Goal: Transaction & Acquisition: Purchase product/service

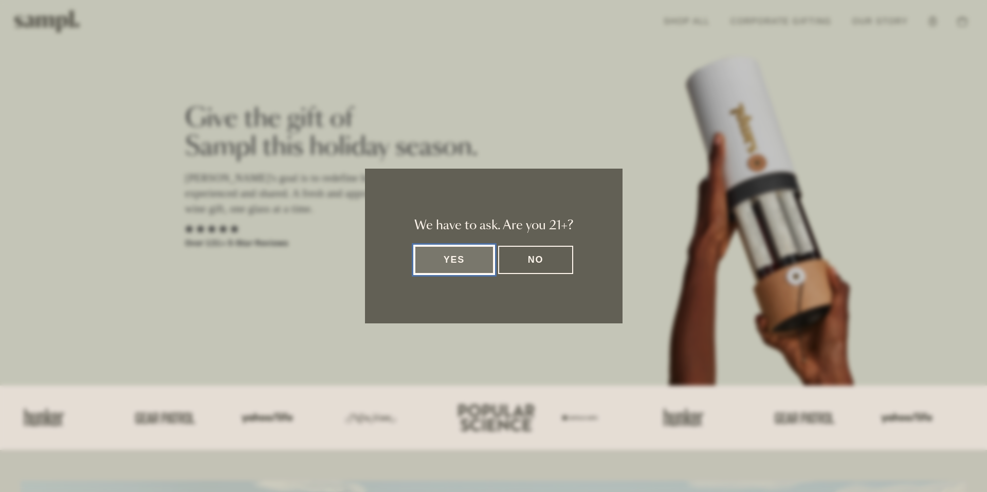
click at [466, 257] on button "Yes" at bounding box center [454, 260] width 80 height 28
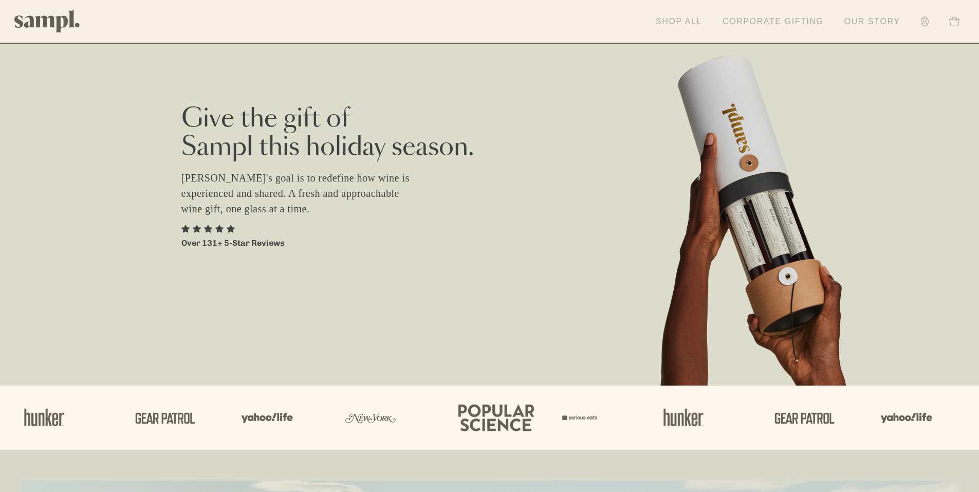
click at [697, 21] on link "Shop All" at bounding box center [679, 21] width 57 height 23
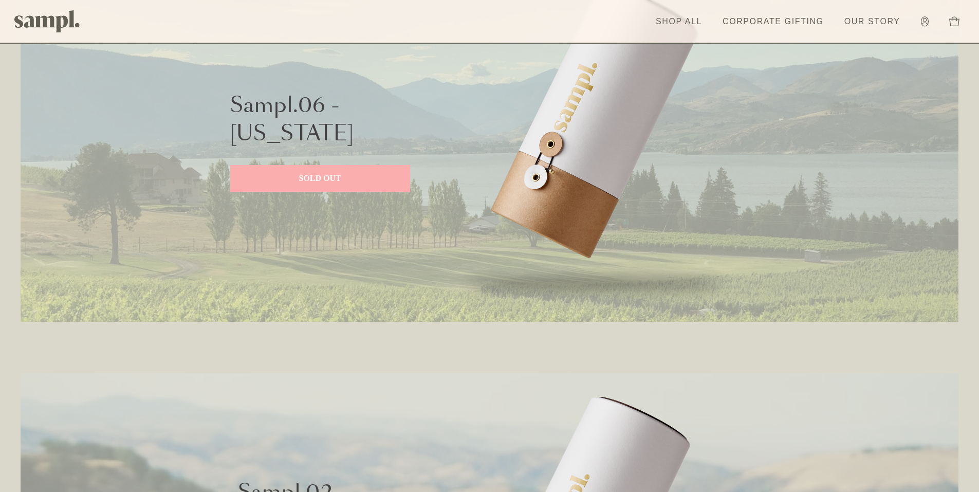
scroll to position [463, 0]
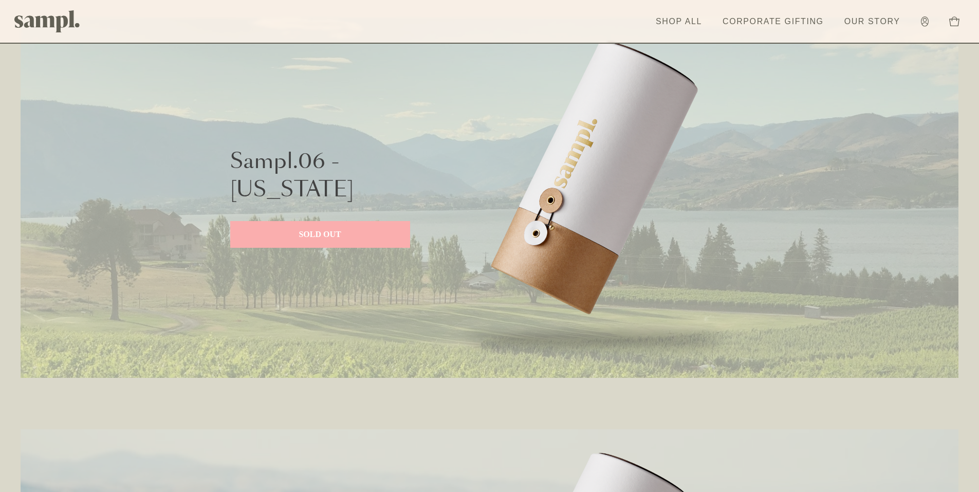
click at [596, 205] on img at bounding box center [595, 198] width 308 height 360
click at [328, 243] on link "SOLD OUT" at bounding box center [320, 234] width 180 height 27
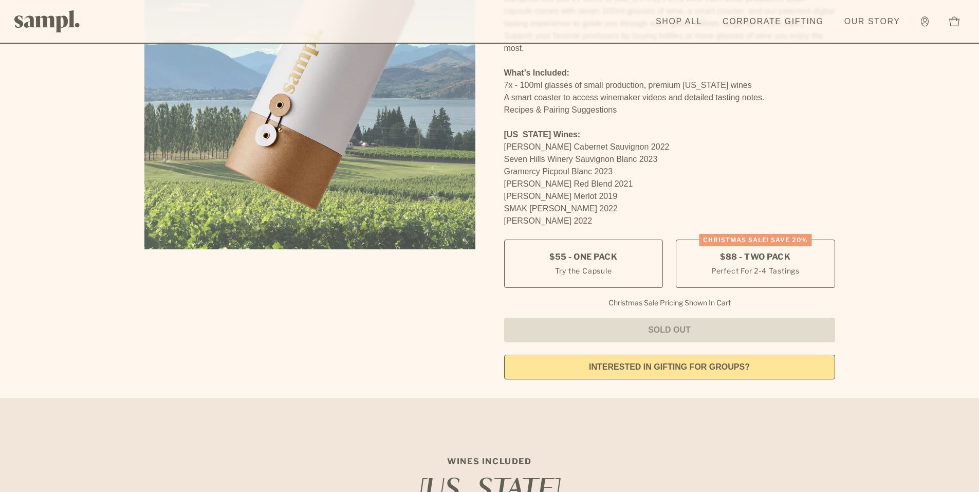
scroll to position [206, 0]
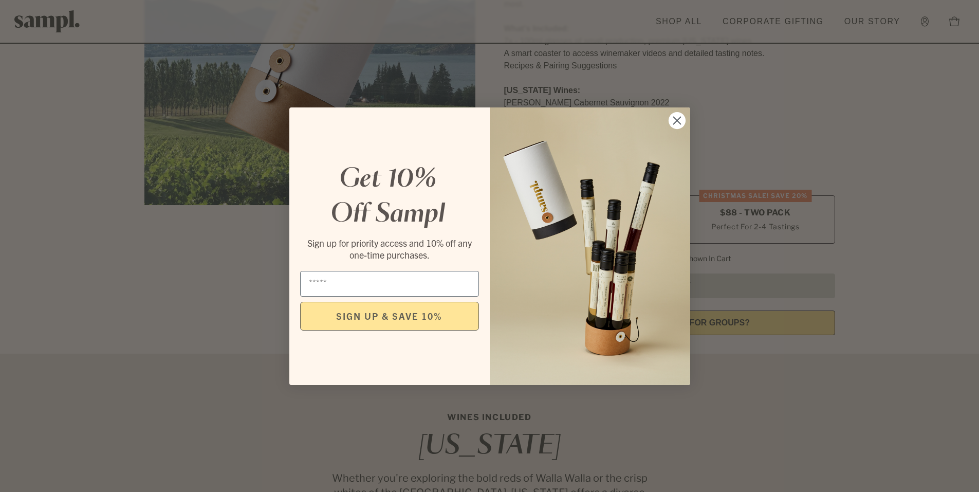
click at [678, 121] on icon "Close dialog" at bounding box center [676, 120] width 7 height 7
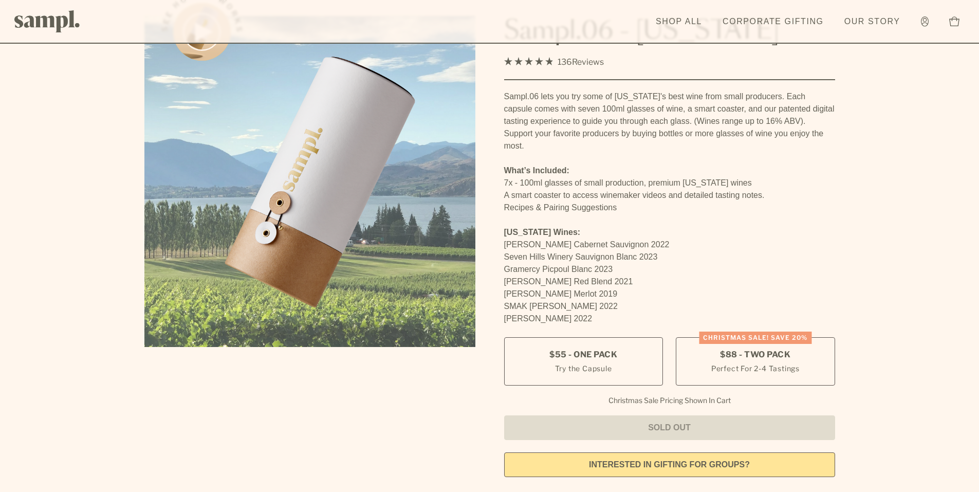
scroll to position [0, 0]
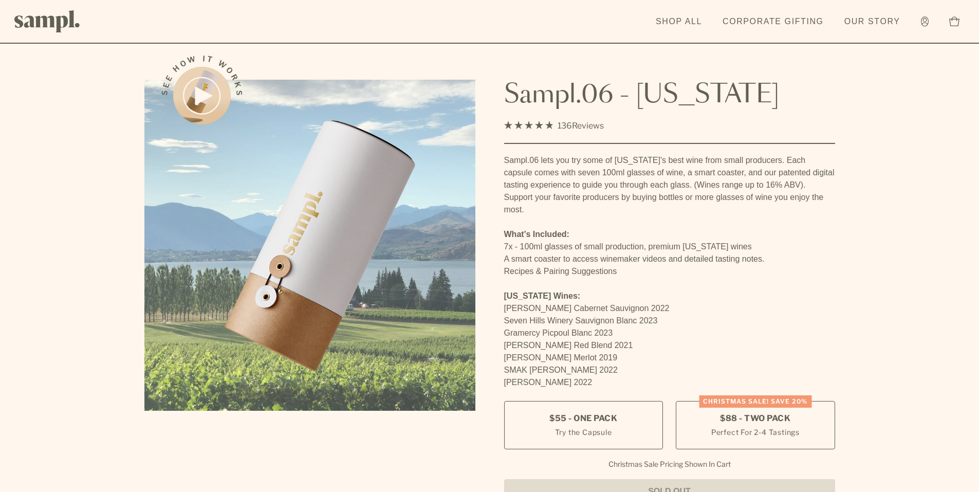
drag, startPoint x: 521, startPoint y: 98, endPoint x: 811, endPoint y: 101, distance: 290.0
click at [811, 101] on div "See how it works Sampl.06 - Washington 4.9 Rated 4.9 out of 5 stars 136 Reviews…" at bounding box center [489, 295] width 709 height 508
copy h1 "Sampl.06 - Washington"
click at [787, 125] on div "4.9 Rated 4.9 out of 5 stars 136 Reviews Click to scroll to reviews" at bounding box center [669, 126] width 331 height 14
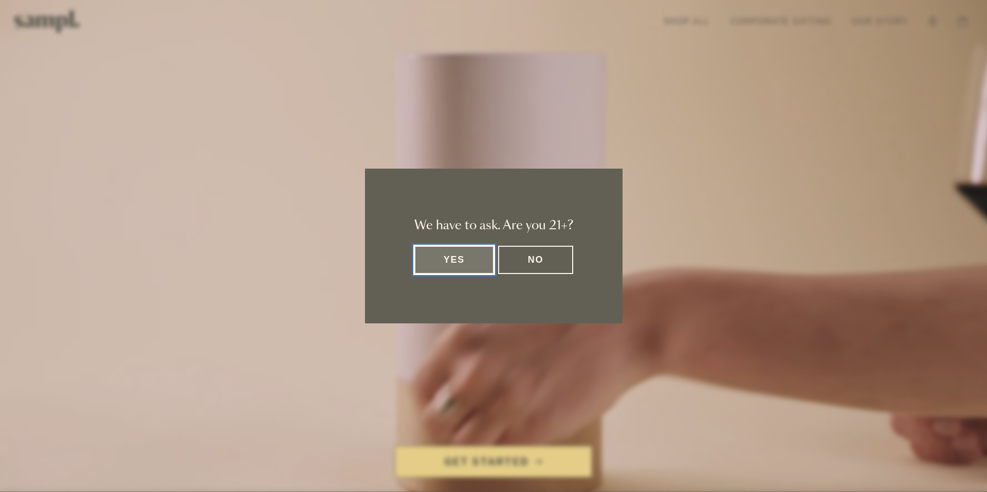
click at [466, 265] on button "Yes" at bounding box center [454, 260] width 80 height 28
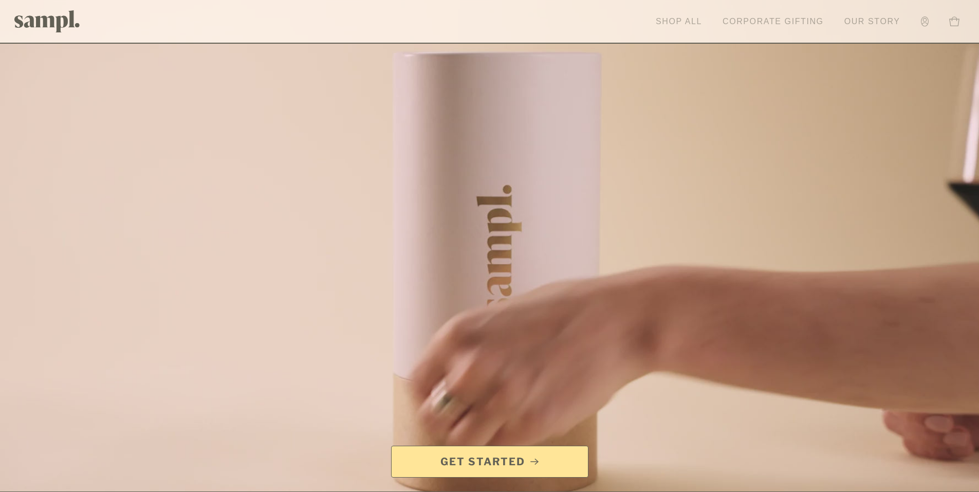
click at [698, 27] on link "Shop All" at bounding box center [679, 21] width 57 height 23
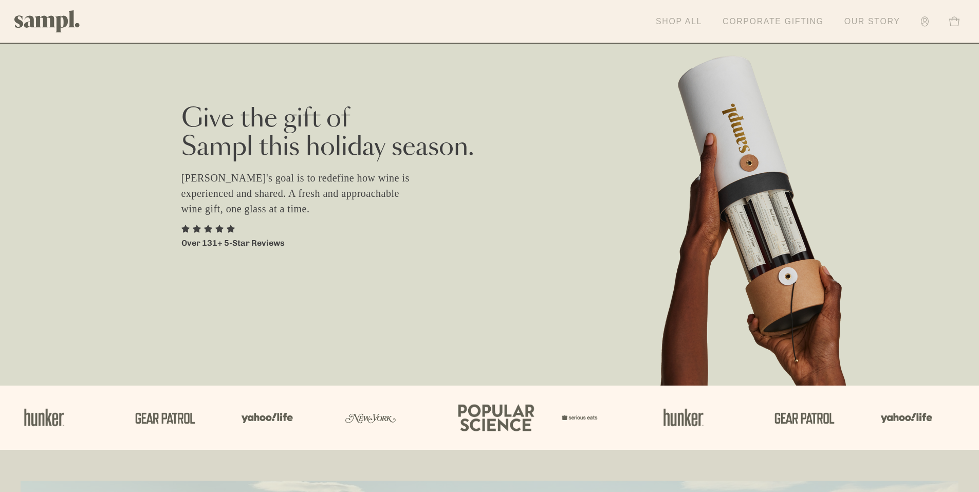
click at [875, 18] on link "Our Story" at bounding box center [872, 21] width 66 height 23
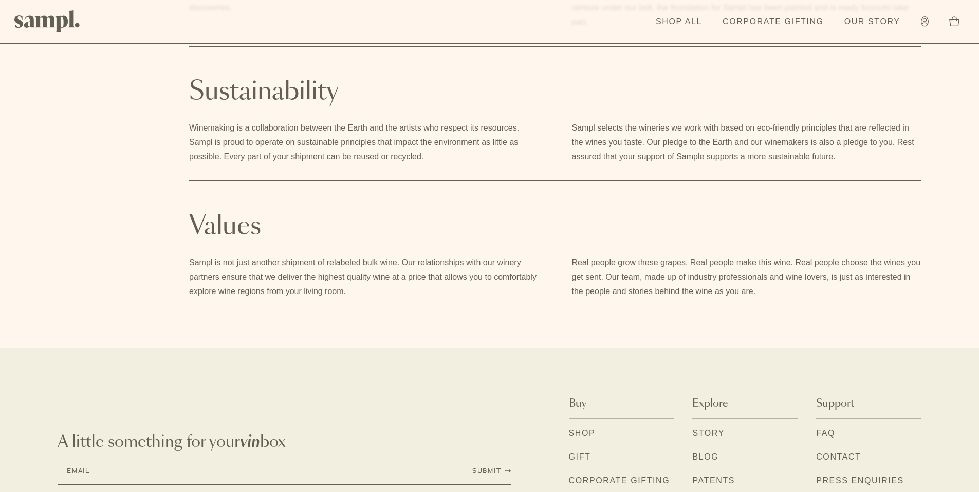
scroll to position [713, 0]
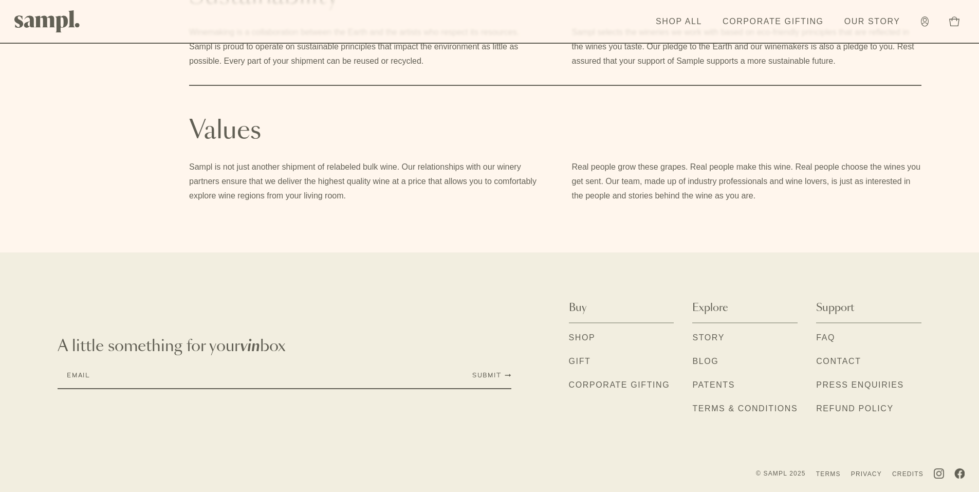
click at [591, 364] on link "Gift" at bounding box center [580, 361] width 22 height 13
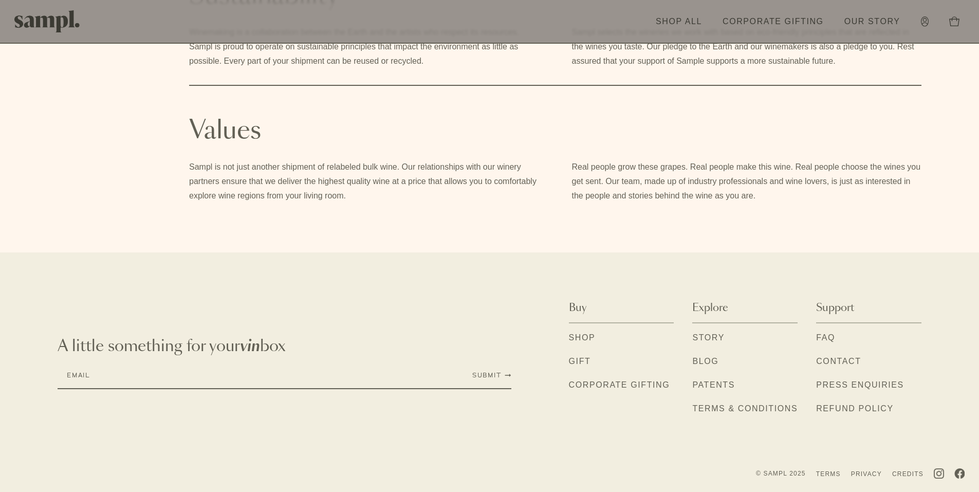
click at [588, 335] on link "Shop" at bounding box center [582, 338] width 27 height 13
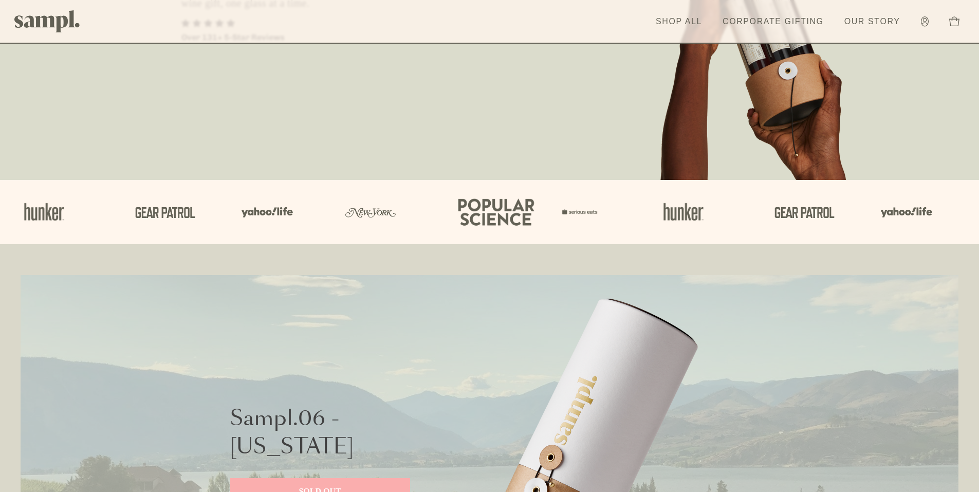
scroll to position [463, 0]
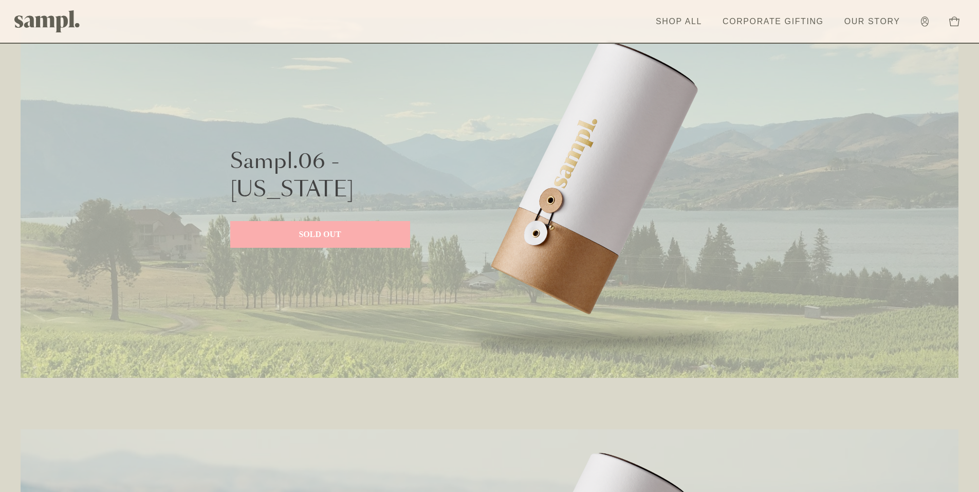
click at [332, 229] on p "SOLD OUT" at bounding box center [320, 234] width 159 height 12
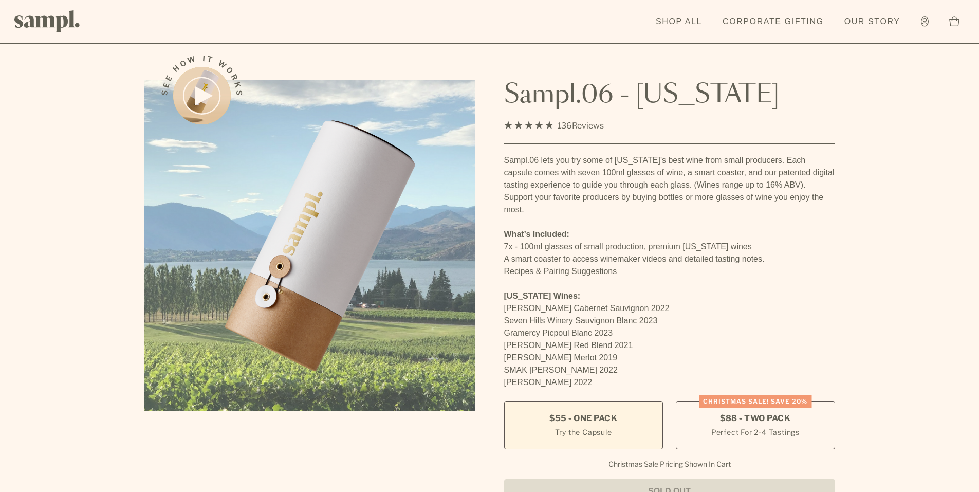
click at [625, 432] on label "$55 - One Pack Try the Capsule" at bounding box center [583, 425] width 159 height 48
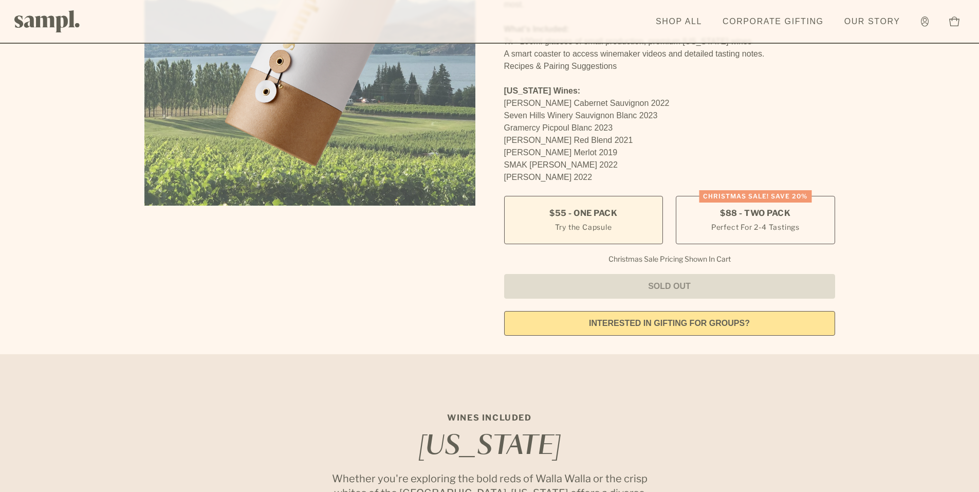
scroll to position [206, 0]
click at [600, 220] on label "$55 - One Pack Try the Capsule" at bounding box center [583, 219] width 159 height 48
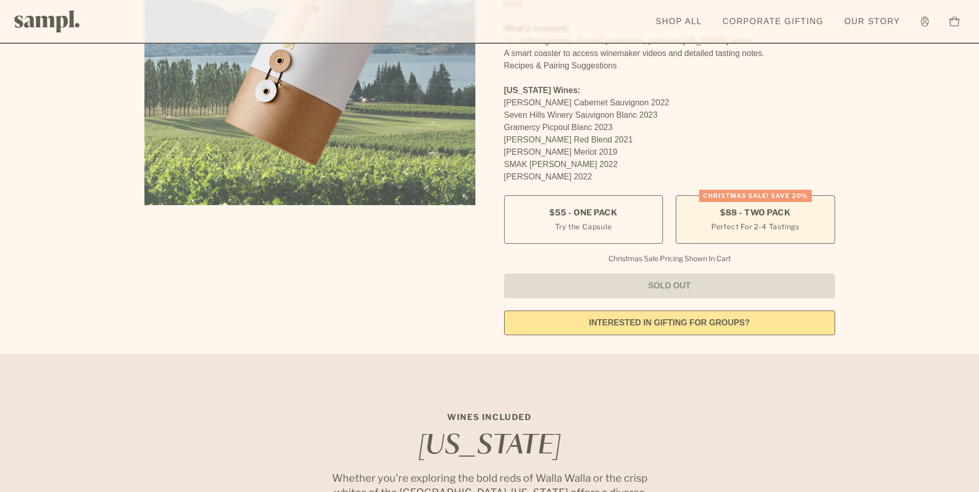
click at [735, 212] on span "$88 - Two Pack" at bounding box center [755, 212] width 70 height 11
click at [743, 219] on label "Christmas SALE! Save 20% $88 - Two Pack Perfect For 2-4 Tastings" at bounding box center [755, 219] width 159 height 48
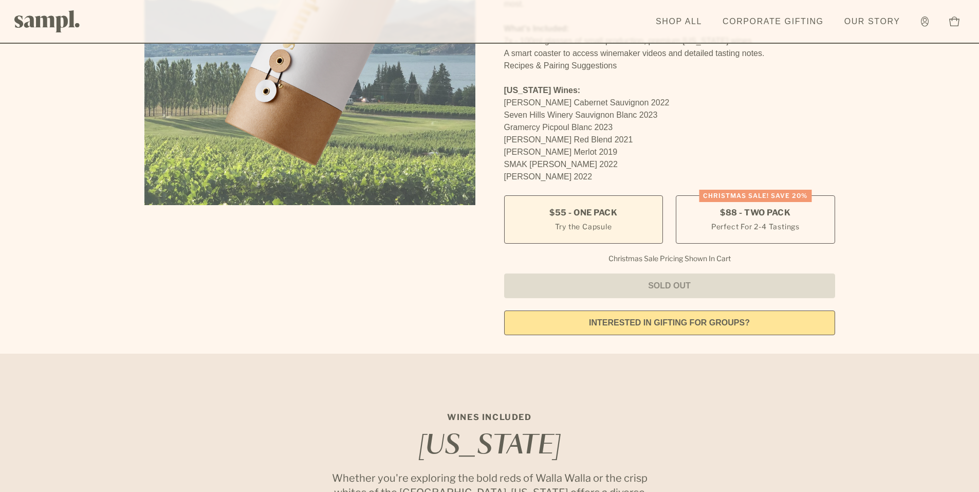
click at [596, 225] on small "Try the Capsule" at bounding box center [583, 226] width 57 height 11
click at [596, 224] on small "Try the Capsule" at bounding box center [583, 226] width 57 height 11
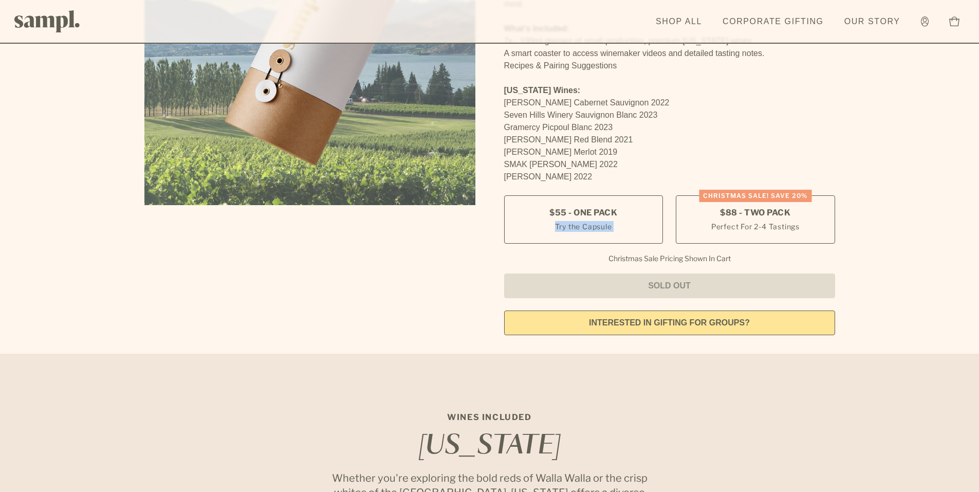
click at [719, 327] on link "interested in gifting for groups?" at bounding box center [669, 322] width 331 height 25
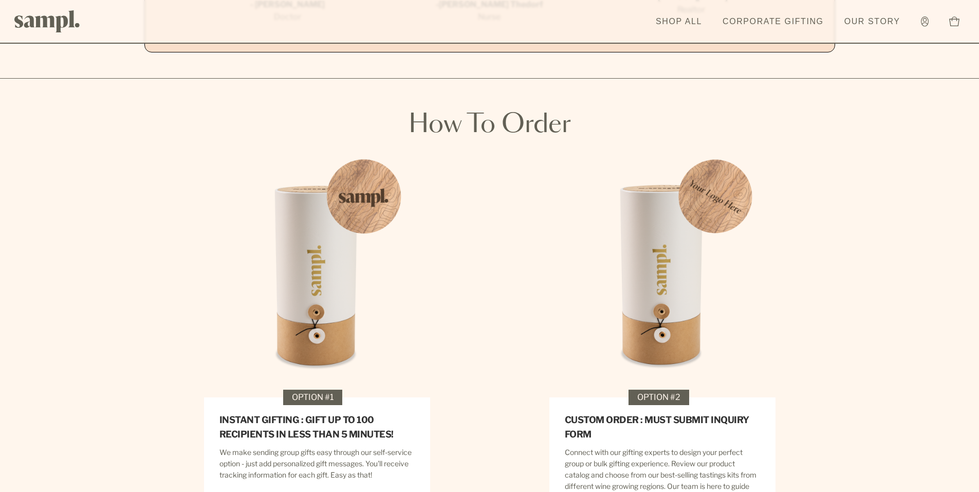
scroll to position [1594, 0]
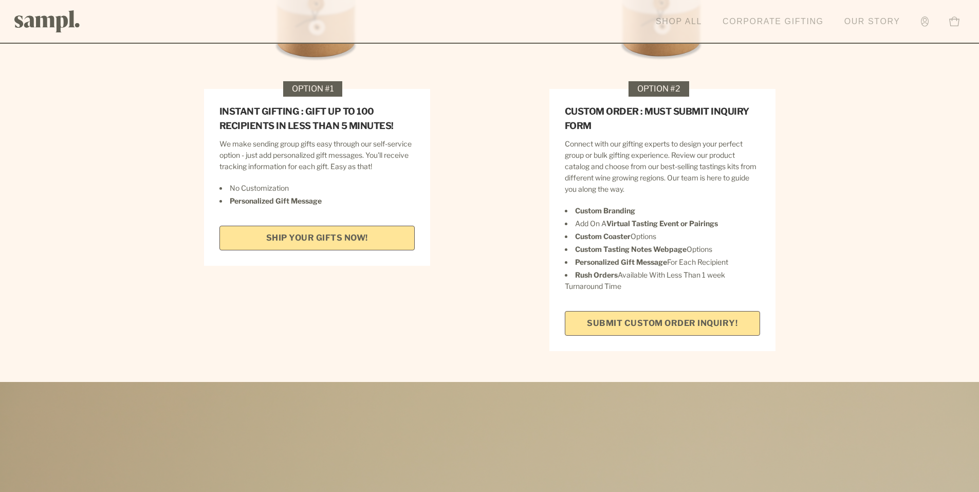
click at [688, 23] on link "Shop All" at bounding box center [679, 21] width 57 height 23
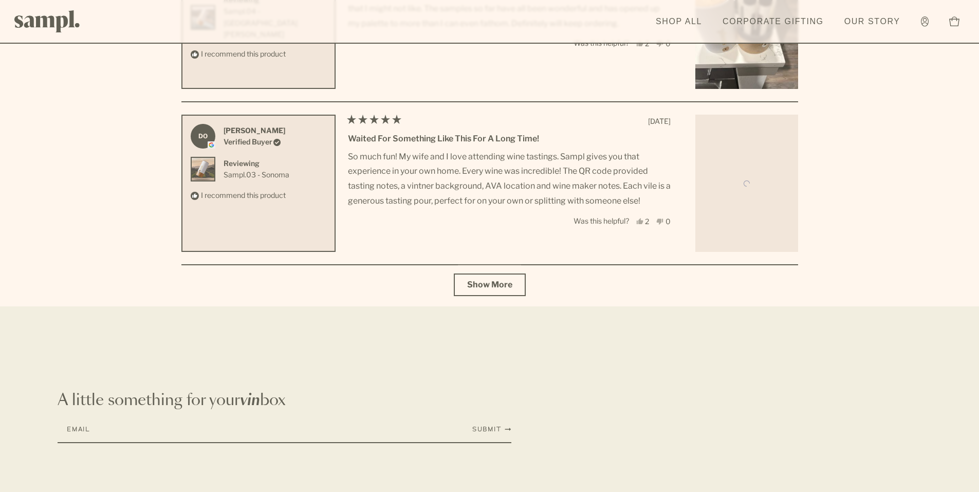
scroll to position [3704, 0]
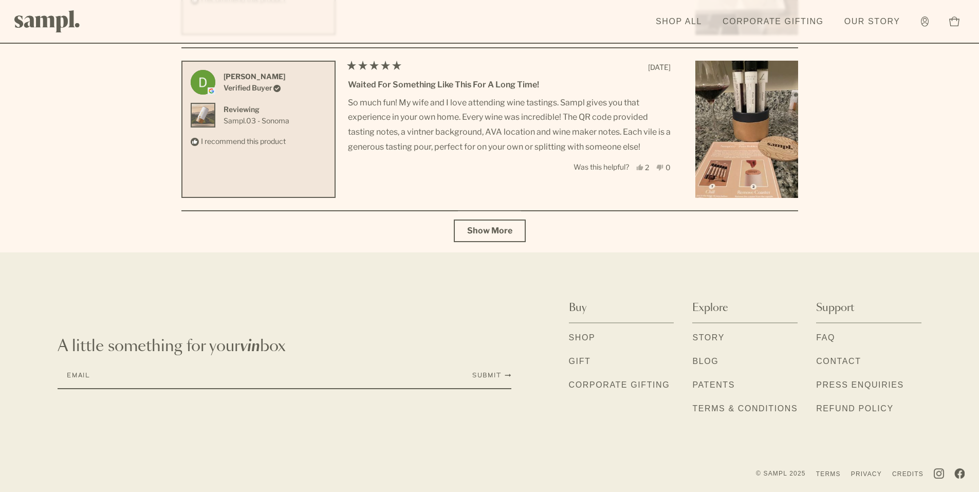
click at [591, 362] on link "Gift" at bounding box center [580, 361] width 22 height 13
